Goal: Transaction & Acquisition: Subscribe to service/newsletter

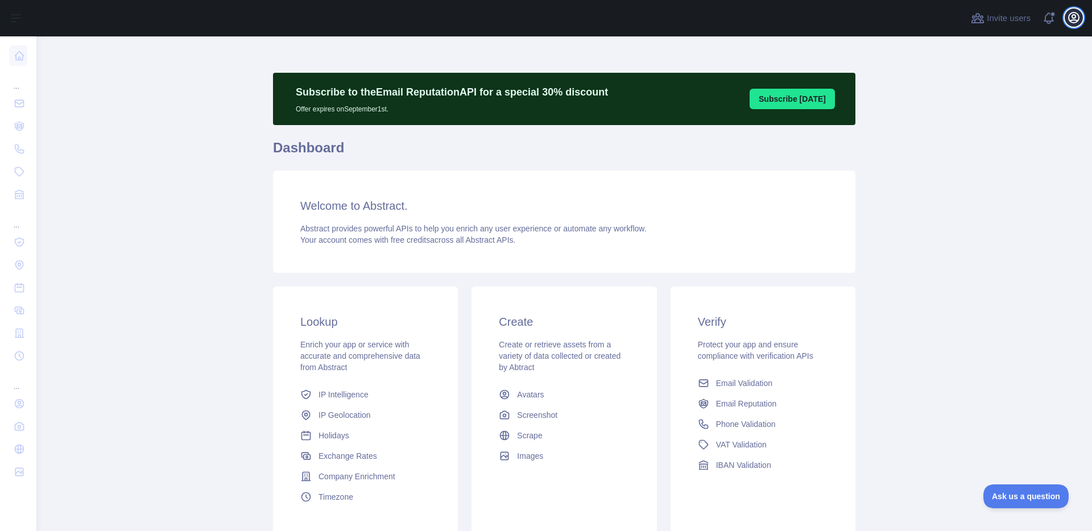
click at [1080, 16] on button "Open user menu" at bounding box center [1073, 18] width 18 height 18
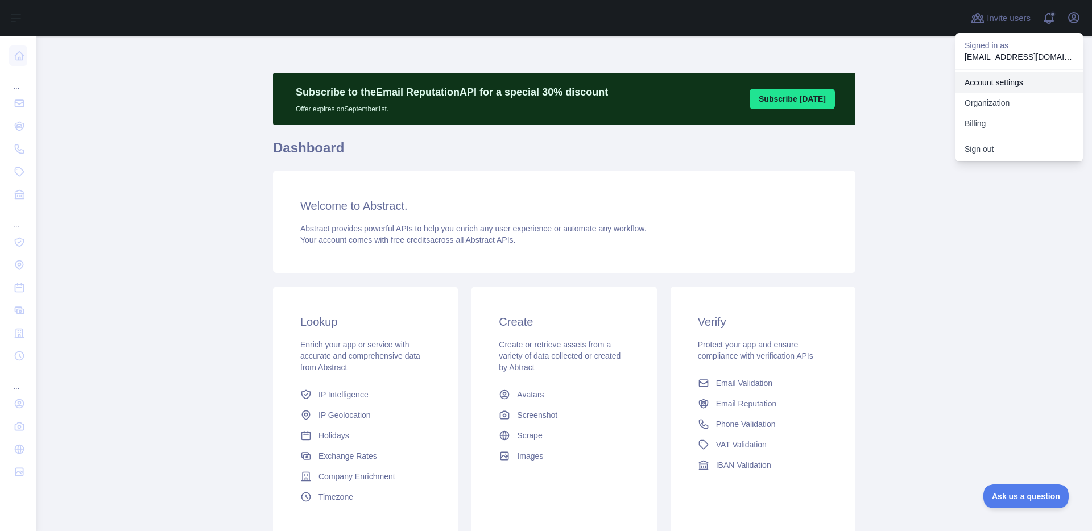
click at [998, 82] on link "Account settings" at bounding box center [1018, 82] width 127 height 20
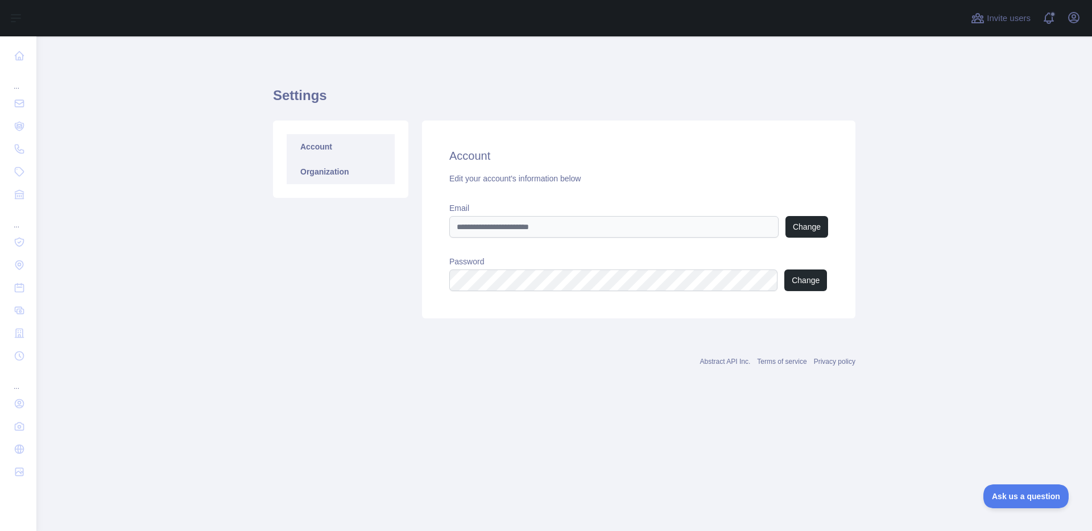
click at [310, 168] on link "Organization" at bounding box center [341, 171] width 108 height 25
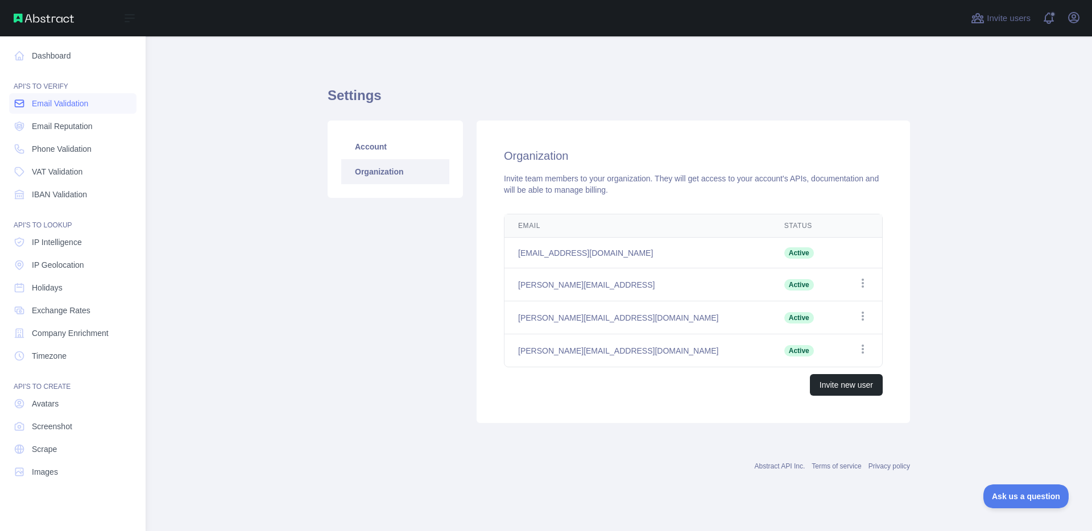
click at [36, 105] on span "Email Validation" at bounding box center [60, 103] width 56 height 11
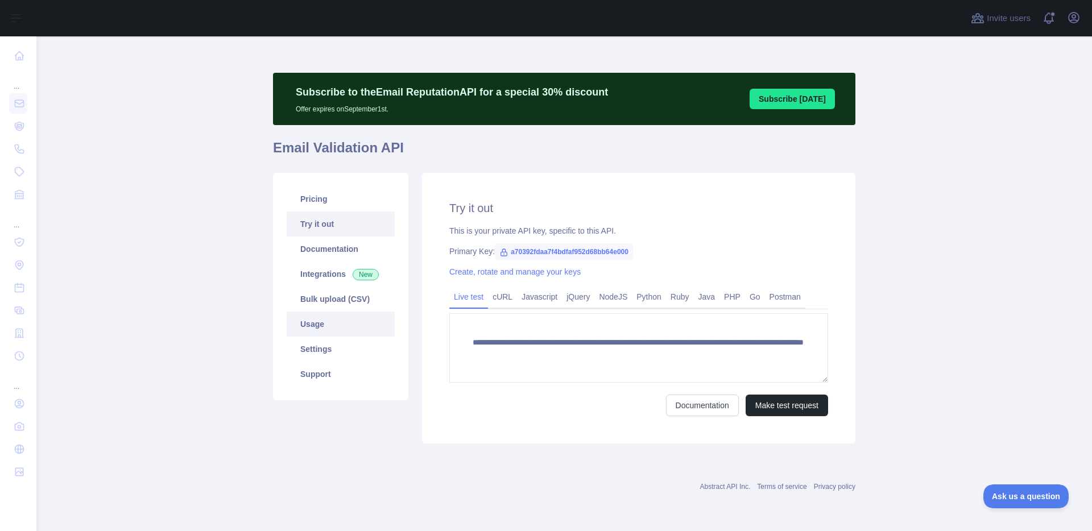
click at [327, 321] on link "Usage" at bounding box center [341, 324] width 108 height 25
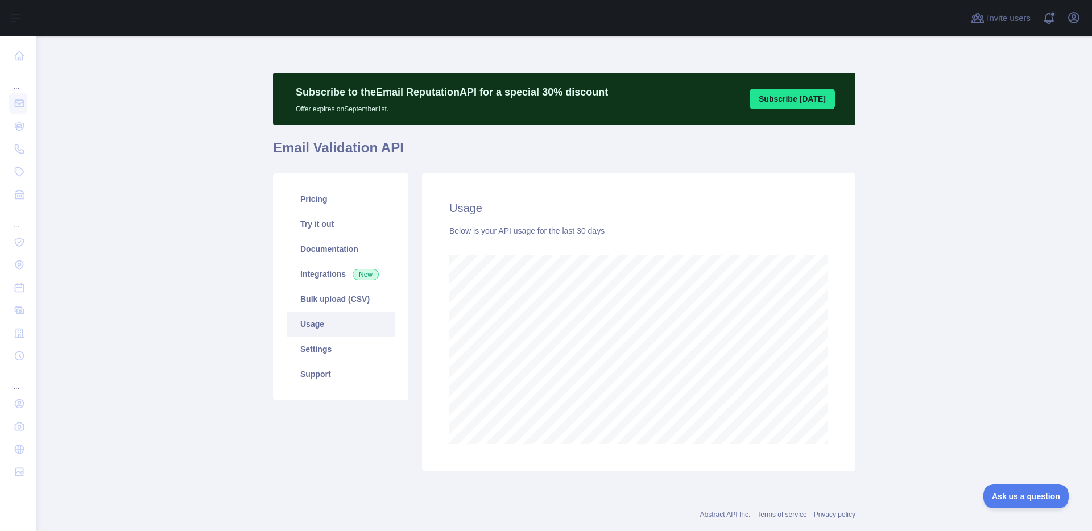
scroll to position [495, 1055]
click at [326, 345] on link "Settings" at bounding box center [341, 349] width 108 height 25
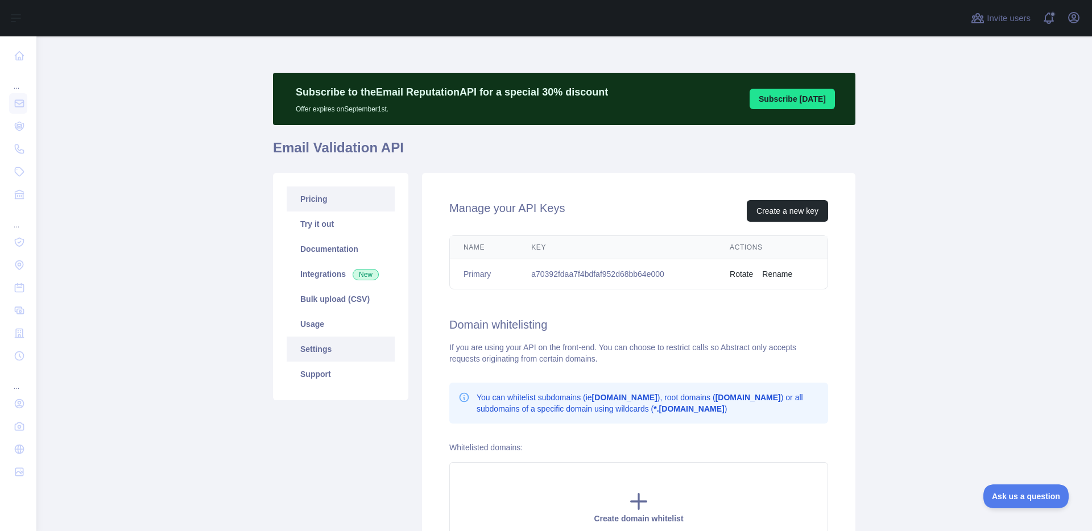
click at [326, 205] on link "Pricing" at bounding box center [341, 198] width 108 height 25
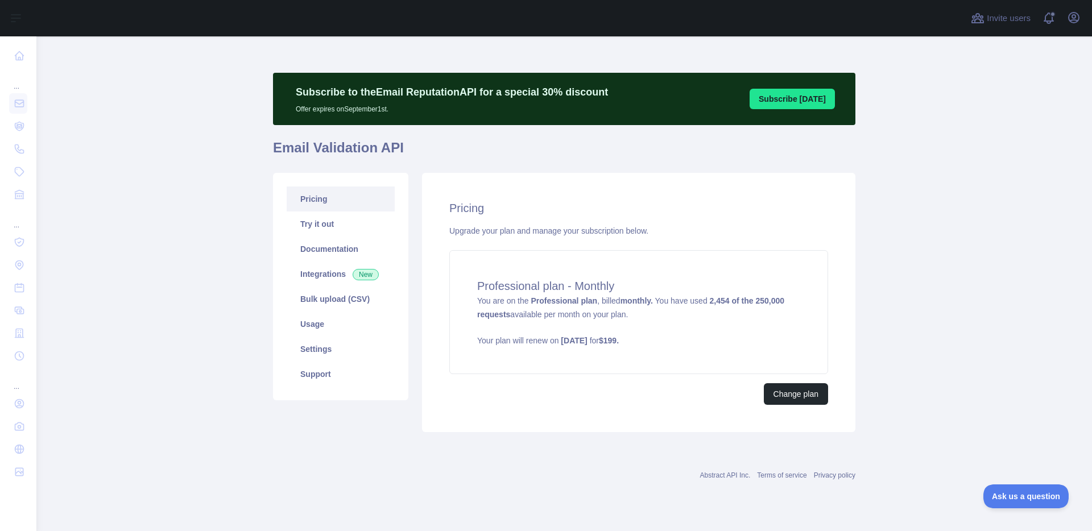
click at [203, 367] on main "Subscribe to the Email Reputation API for a special 30 % discount Offer expires…" at bounding box center [563, 283] width 1055 height 495
click at [801, 388] on button "Change plan" at bounding box center [796, 394] width 64 height 22
